Goal: Check status: Check status

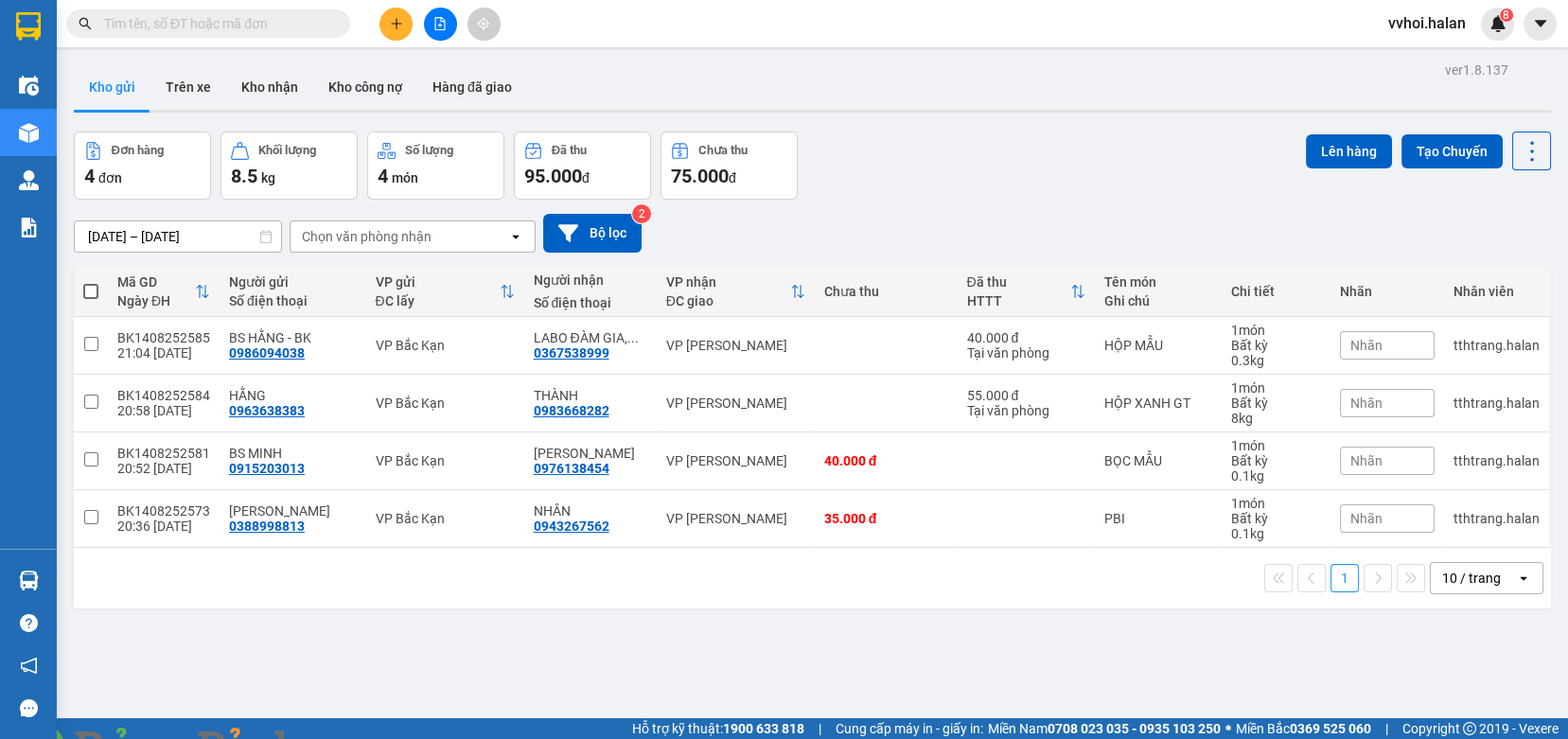
click at [198, 12] on span at bounding box center [208, 24] width 284 height 29
click at [348, 738] on img at bounding box center [342, 750] width 11 height 11
click at [93, 27] on span at bounding box center [208, 24] width 284 height 29
click at [189, 18] on input "text" at bounding box center [215, 23] width 223 height 21
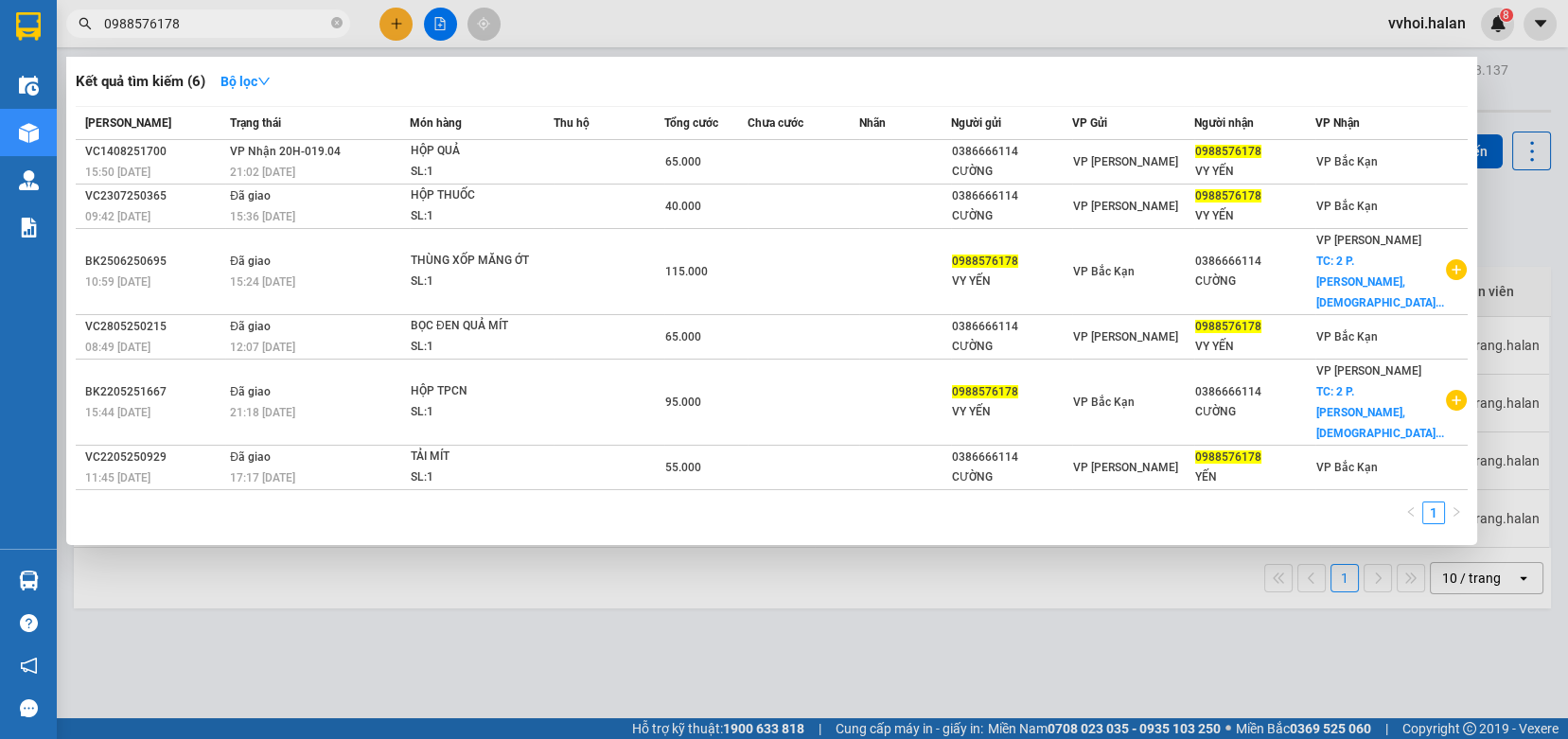
type input "0988576178"
click at [719, 652] on div at bounding box center [784, 369] width 1568 height 739
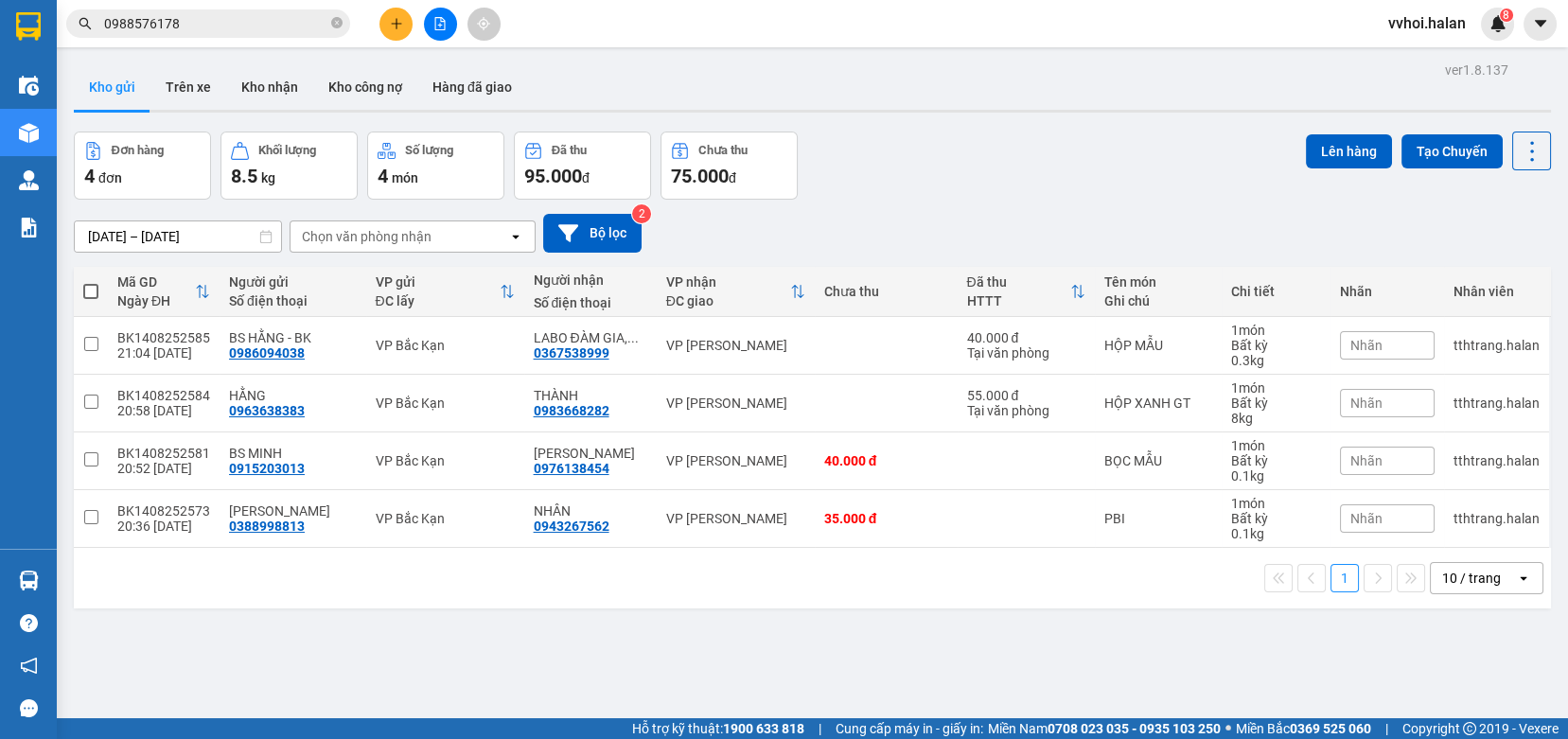
click at [1181, 62] on div "ver 1.8.137 Kho gửi Trên xe Kho nhận Kho công nợ Hàng đã giao Đơn hàng 4 đơn Kh…" at bounding box center [812, 426] width 1493 height 739
click at [1196, 156] on div "Đơn hàng 4 đơn Khối lượng 8.5 kg Số lượng 4 món Đã thu 95.000 đ Chưa thu 75.000…" at bounding box center [812, 166] width 1478 height 68
click at [1192, 156] on div "Đơn hàng 4 đơn Khối lượng 8.5 kg Số lượng 4 món Đã thu 95.000 đ Chưa thu 75.000…" at bounding box center [812, 166] width 1478 height 68
click at [519, 75] on button "Hàng đã giao" at bounding box center [472, 87] width 110 height 46
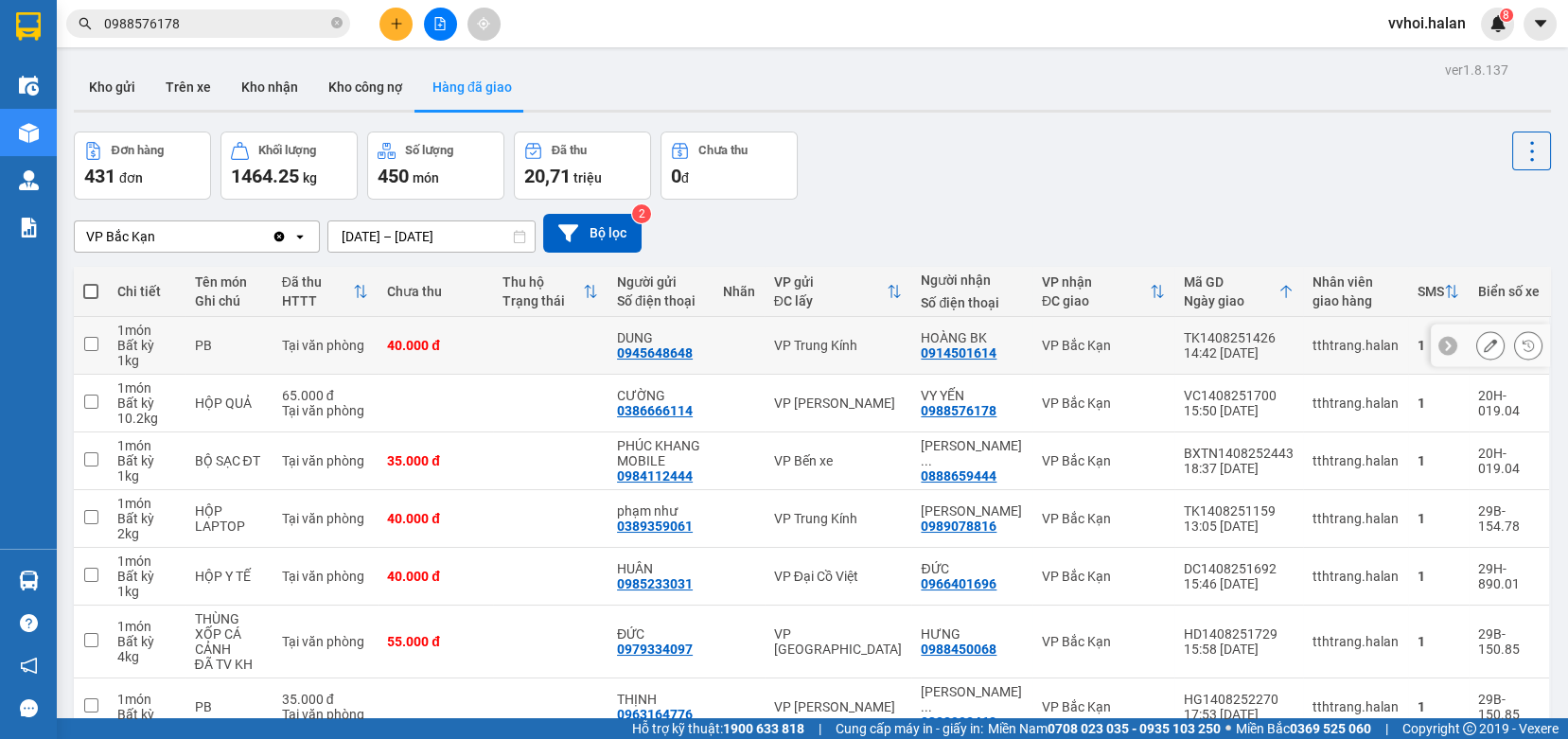
click at [1439, 339] on div at bounding box center [1448, 345] width 19 height 19
click at [1532, 344] on icon at bounding box center [1538, 345] width 13 height 13
click at [1522, 343] on icon at bounding box center [1527, 345] width 11 height 11
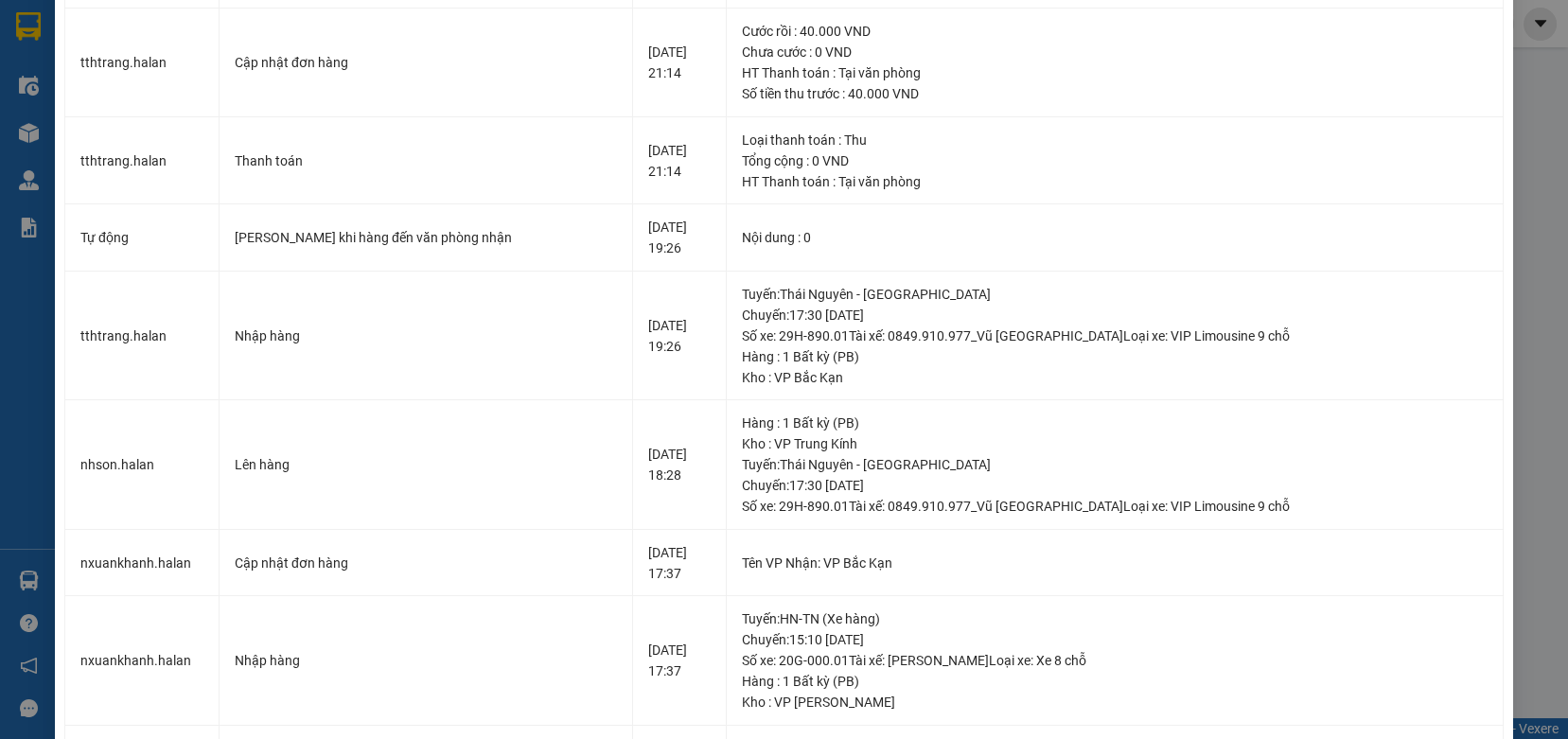
scroll to position [105, 0]
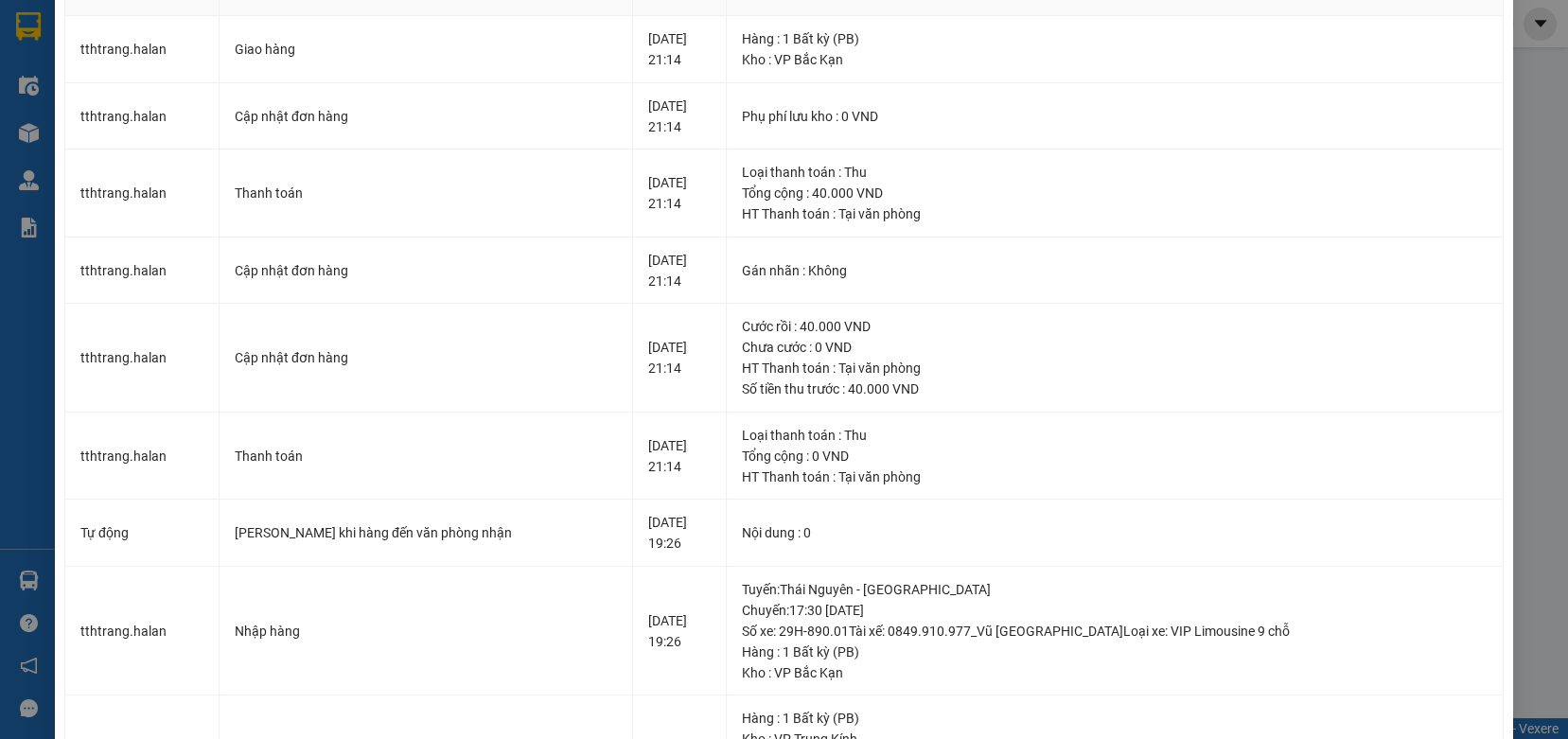
click at [1545, 140] on div "SỬA ĐƠN HÀNG Lịch sử Ảnh kiện hàng Yêu cầu xuất hóa đơn điện tử Nhân viên Tác V…" at bounding box center [784, 369] width 1568 height 739
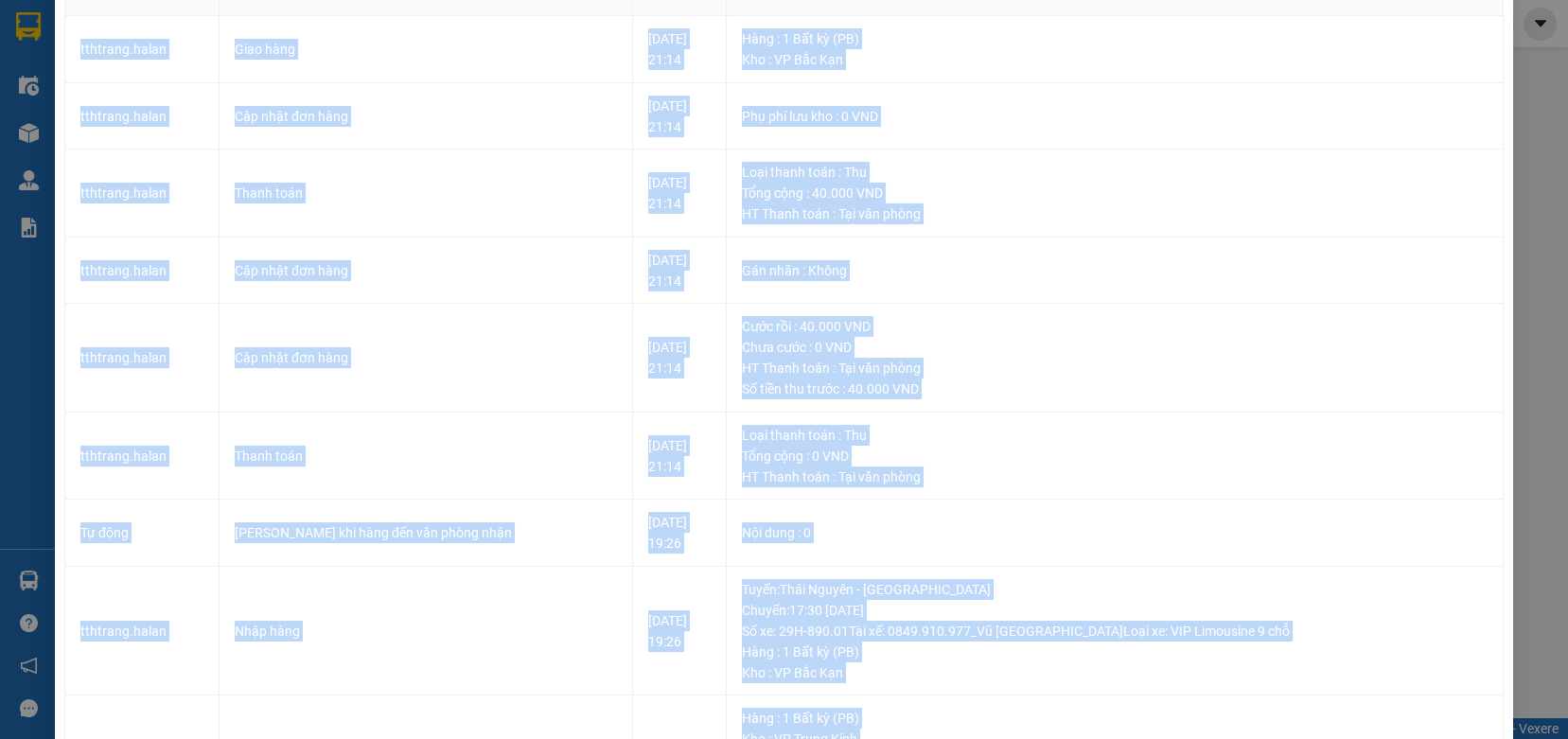
click at [1545, 141] on div "SỬA ĐƠN HÀNG Lịch sử Ảnh kiện hàng Yêu cầu xuất hóa đơn điện tử Nhân viên Tác V…" at bounding box center [784, 369] width 1568 height 739
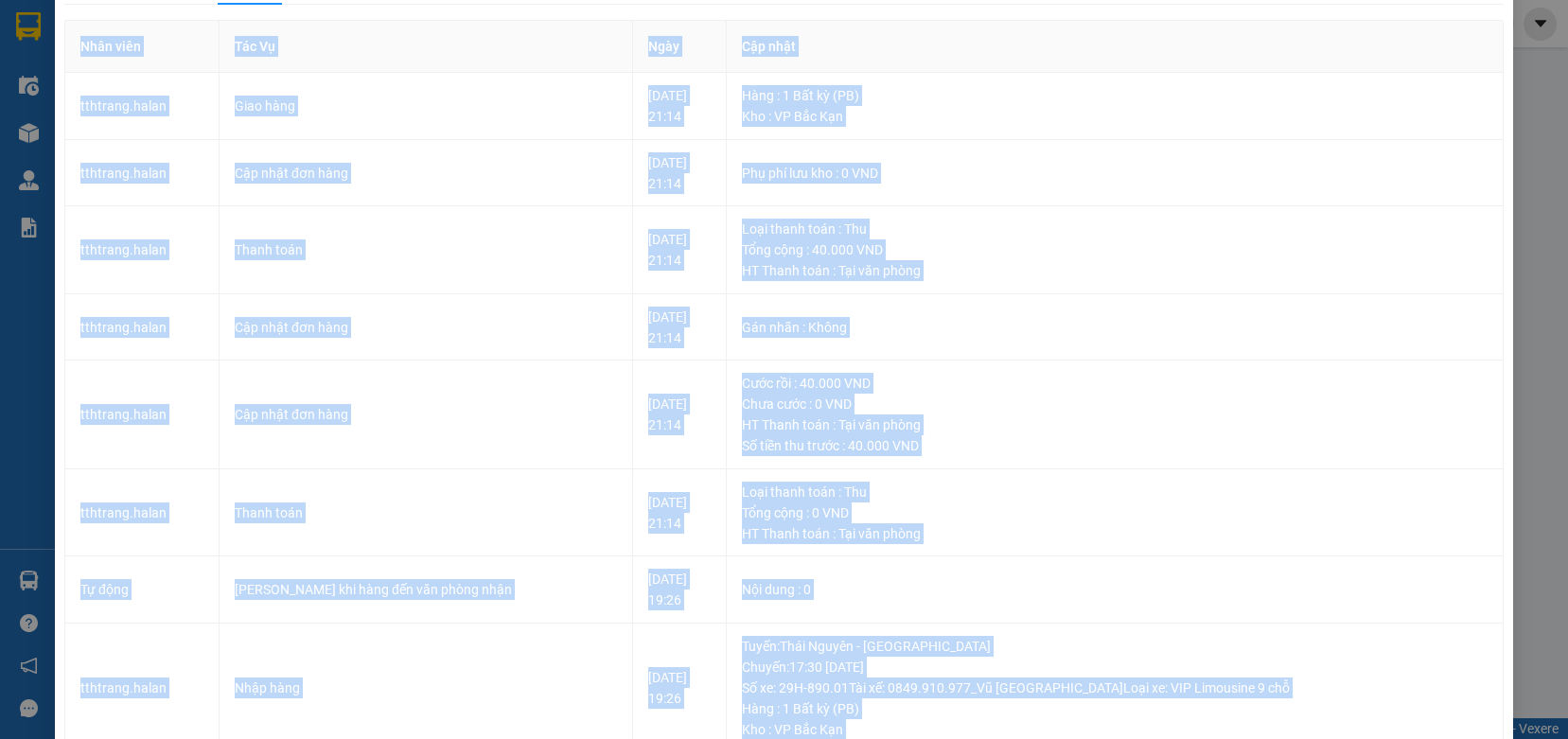
scroll to position [0, 0]
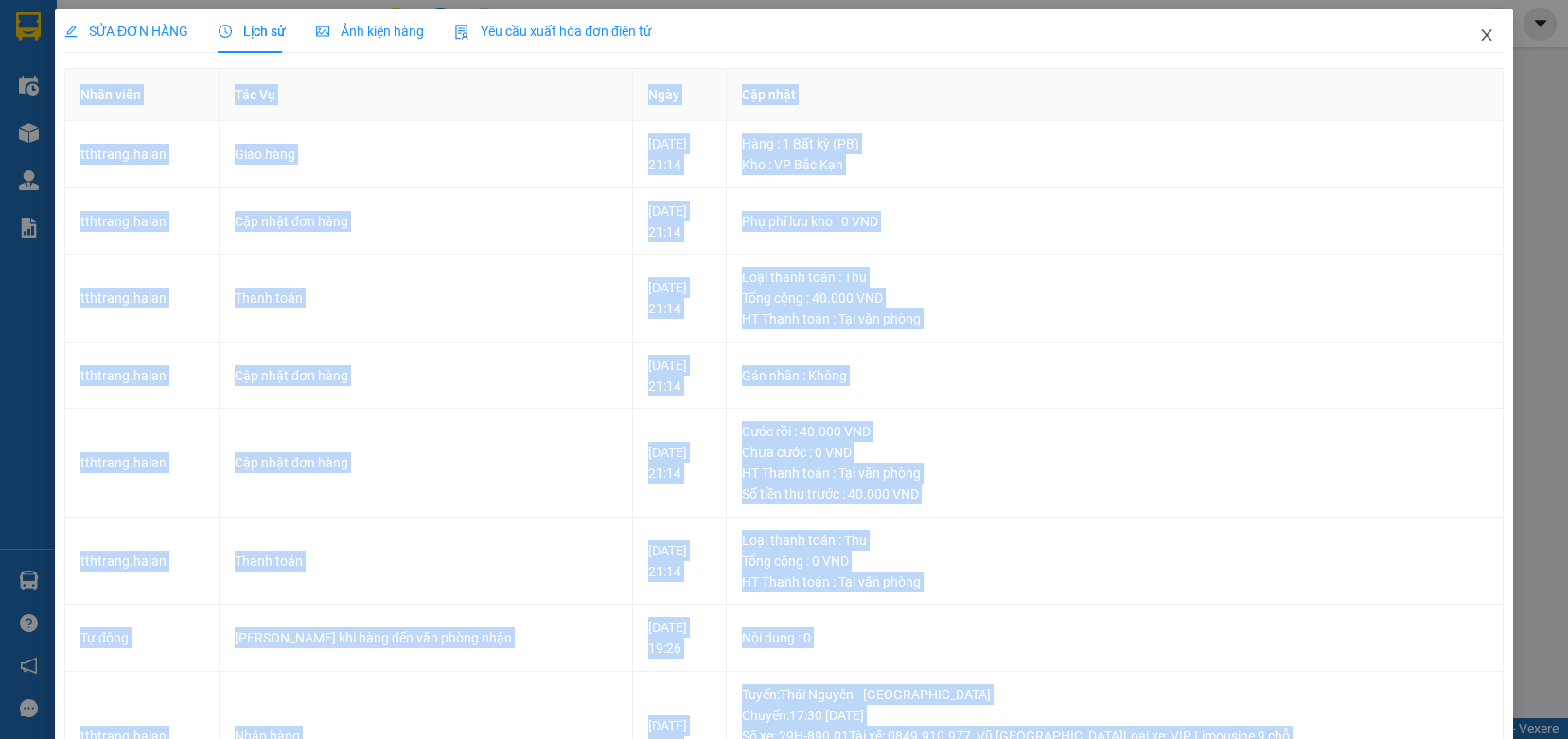
click at [1480, 35] on icon "close" at bounding box center [1487, 35] width 15 height 15
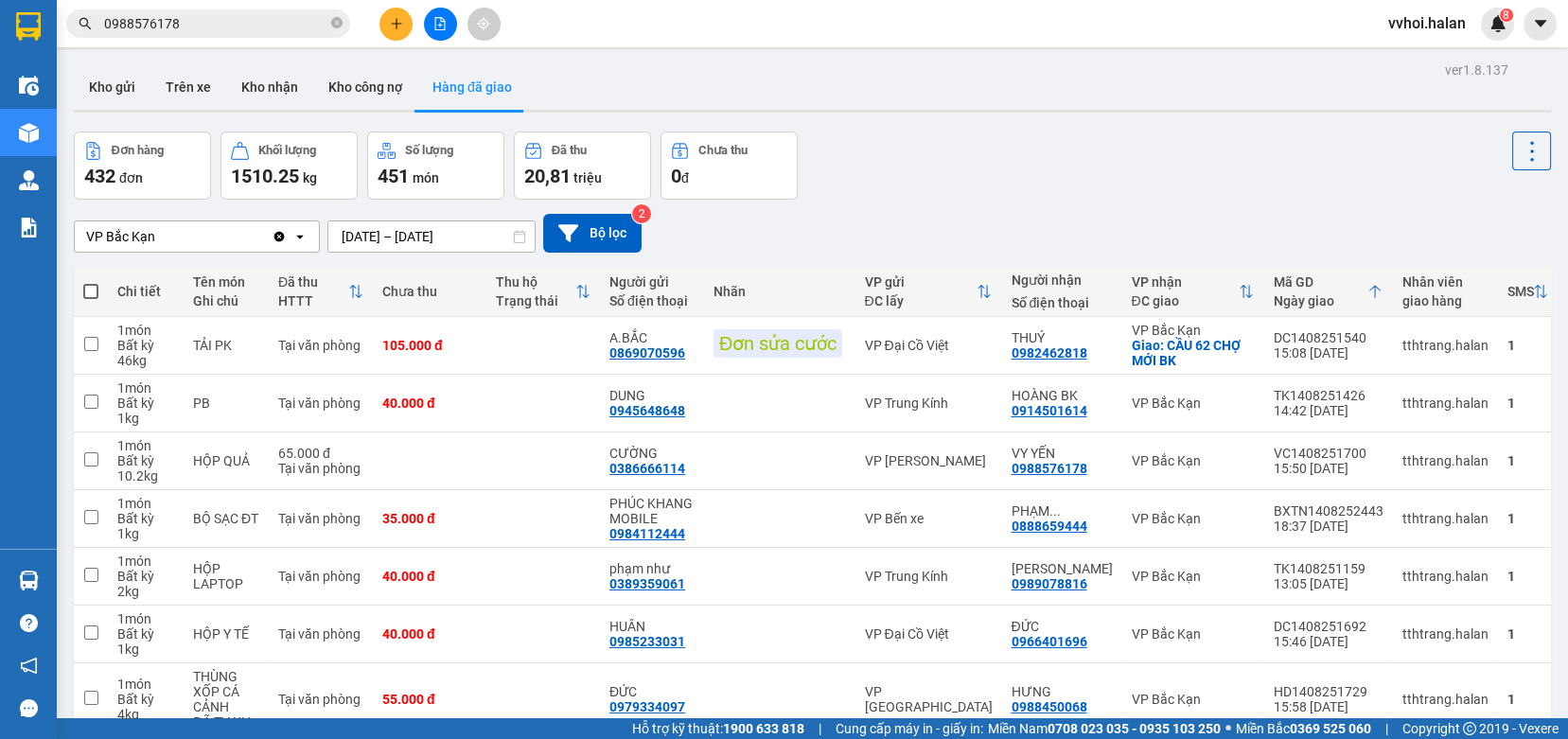
click at [1138, 183] on div "Đơn hàng 432 đơn Khối lượng 1510.25 kg Số lượng 451 món Đã thu 20,81 triệu Chưa…" at bounding box center [812, 166] width 1478 height 68
click at [99, 85] on button "Kho gửi" at bounding box center [111, 87] width 76 height 46
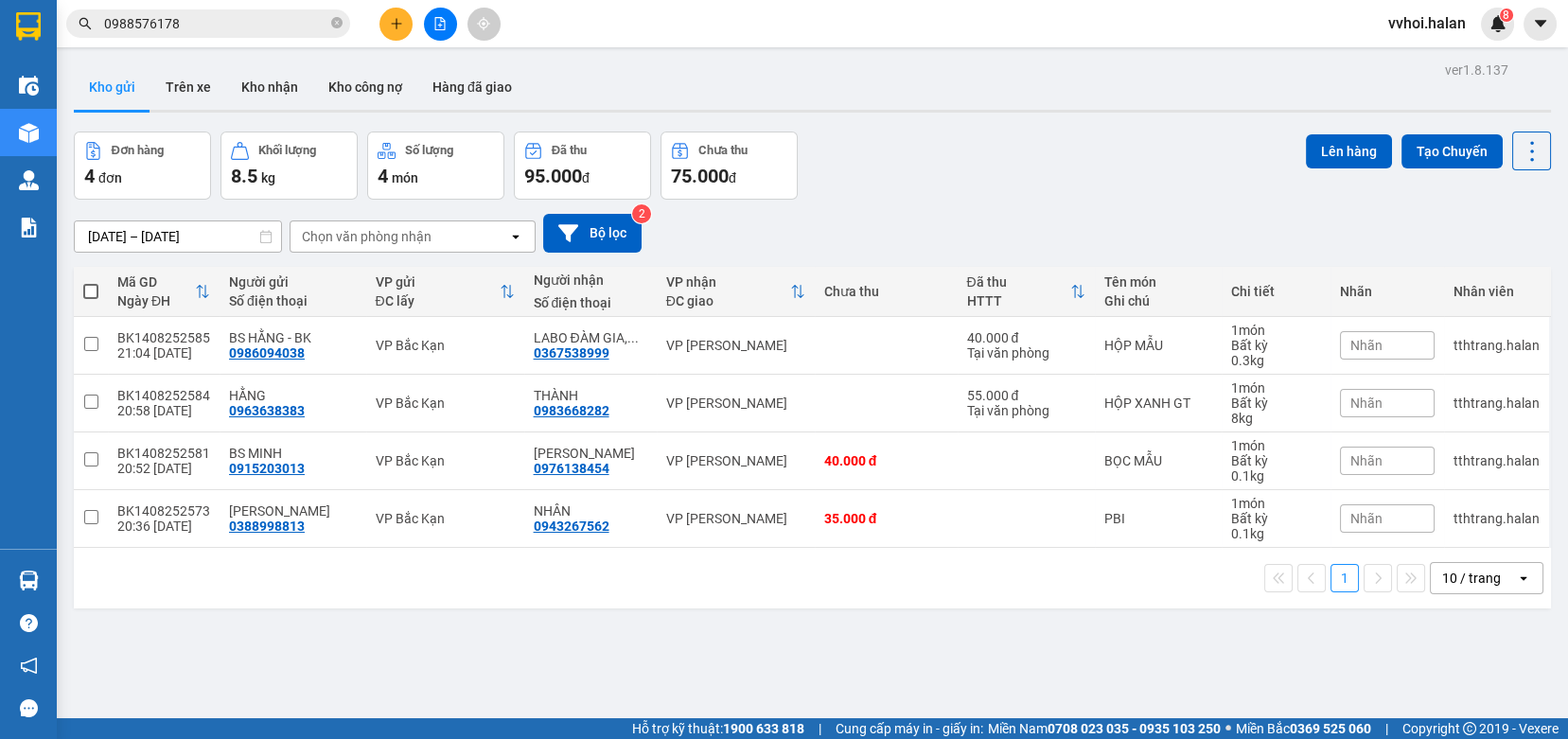
click at [1129, 148] on div "Đơn hàng 4 đơn Khối lượng 8.5 kg Số lượng 4 món Đã thu 95.000 đ Chưa thu 75.000…" at bounding box center [812, 166] width 1478 height 68
click at [984, 177] on div "Đơn hàng 4 đơn Khối lượng 8.5 kg Số lượng 4 món Đã thu 95.000 đ Chưa thu 75.000…" at bounding box center [812, 166] width 1478 height 68
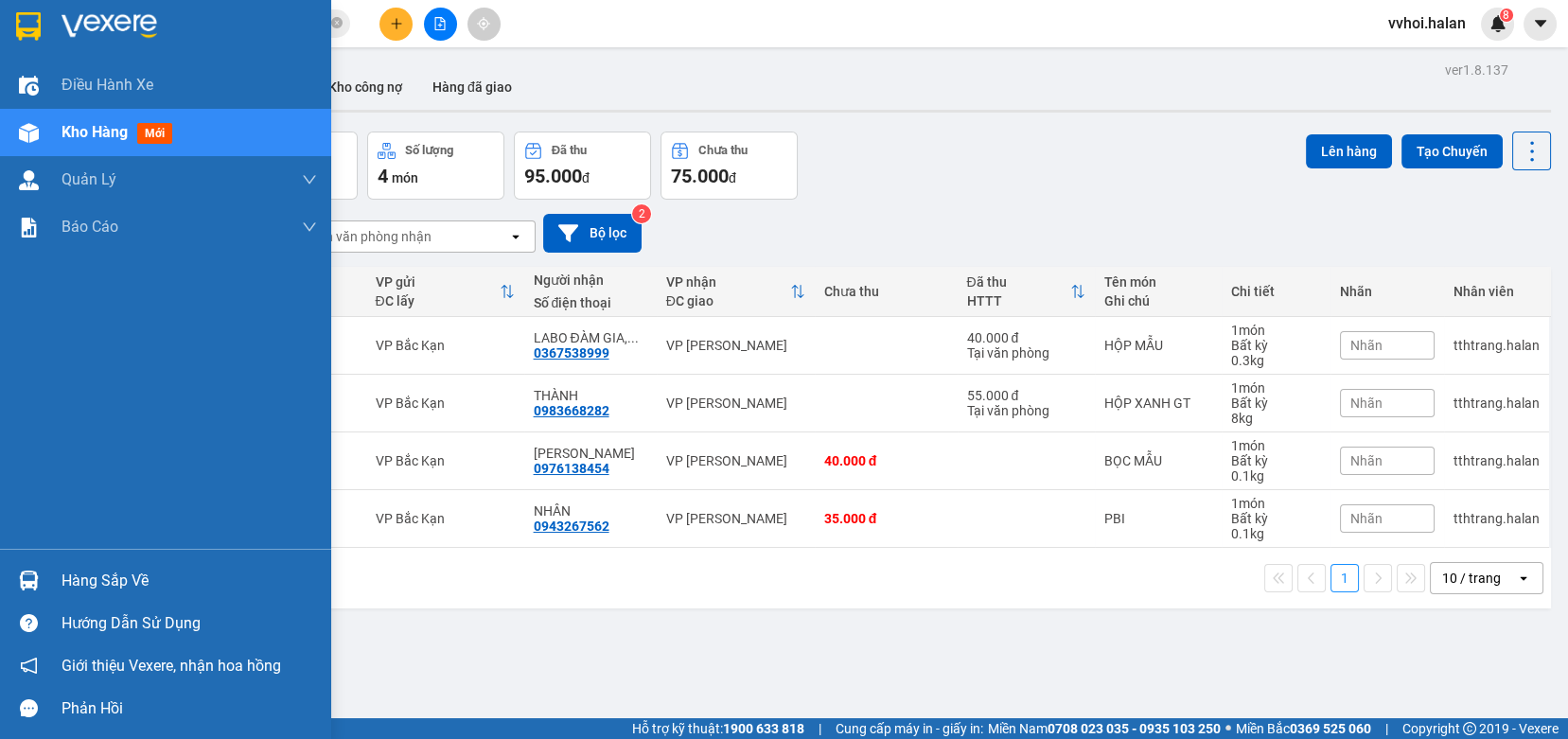
click at [59, 129] on div "Kho hàng mới" at bounding box center [166, 133] width 331 height 48
